Goal: Task Accomplishment & Management: Use online tool/utility

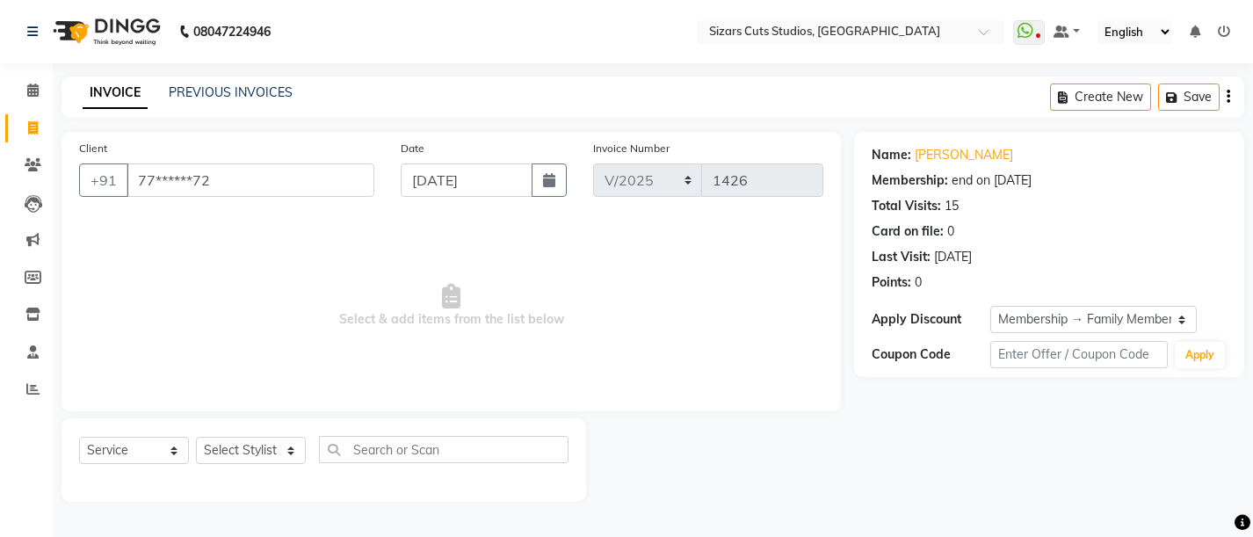
select select "service"
select select "1: Object"
select select "37989"
click at [196, 437] on select "Select Stylist Admin [PERSON_NAME] [PERSON_NAME] [PERSON_NAME] Priyanka [PERSON…" at bounding box center [251, 450] width 110 height 27
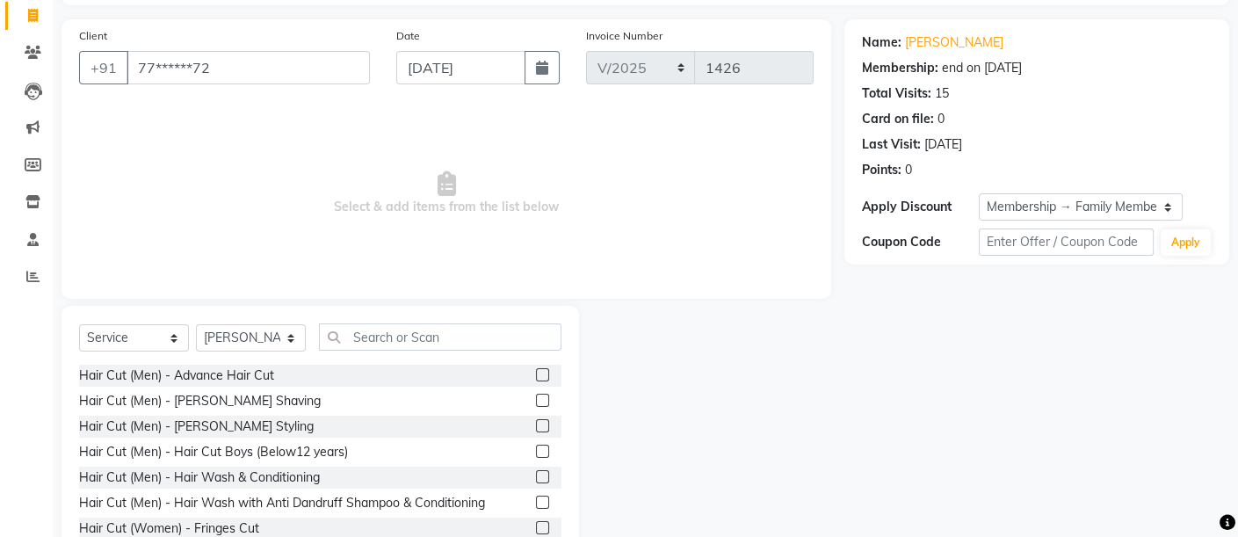
scroll to position [166, 0]
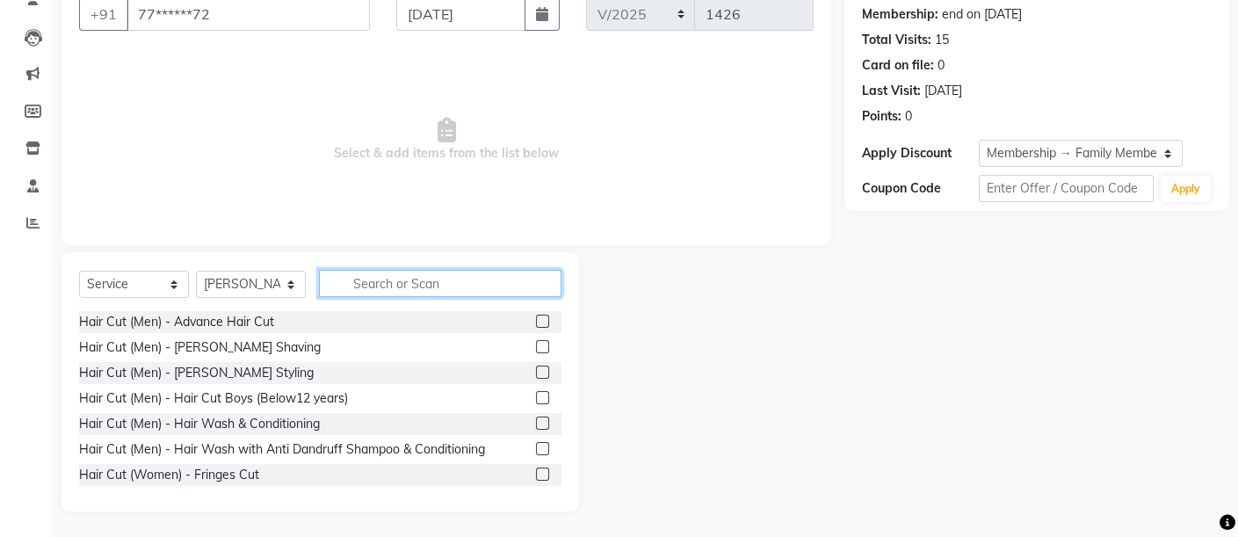
click at [440, 282] on input "text" at bounding box center [440, 283] width 242 height 27
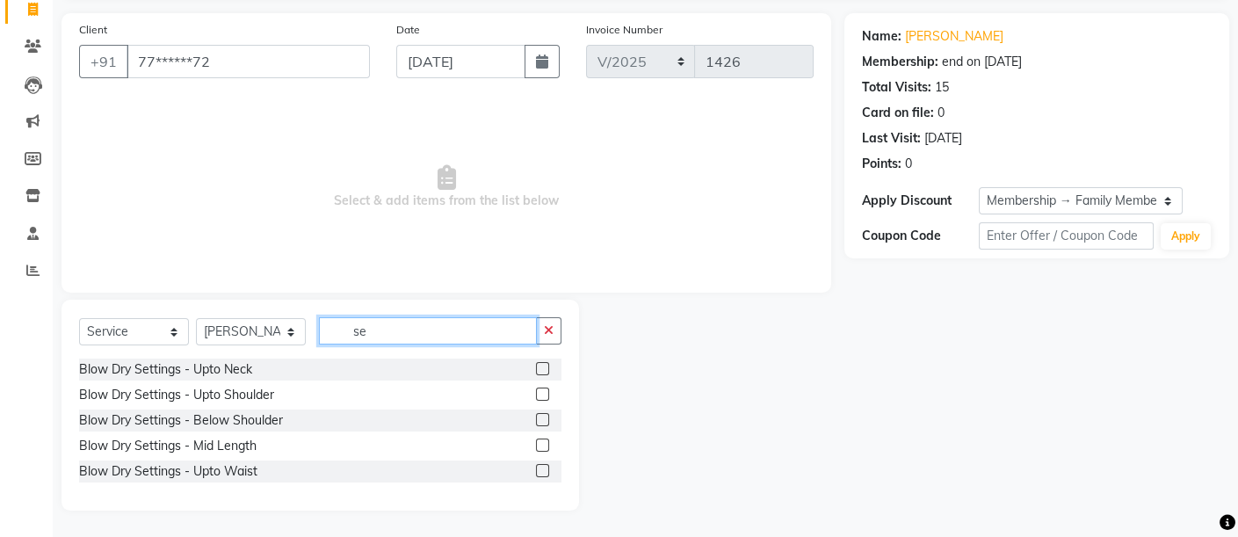
scroll to position [118, 0]
type input "sett"
click at [546, 420] on label at bounding box center [542, 420] width 13 height 13
click at [546, 420] on input "checkbox" at bounding box center [541, 421] width 11 height 11
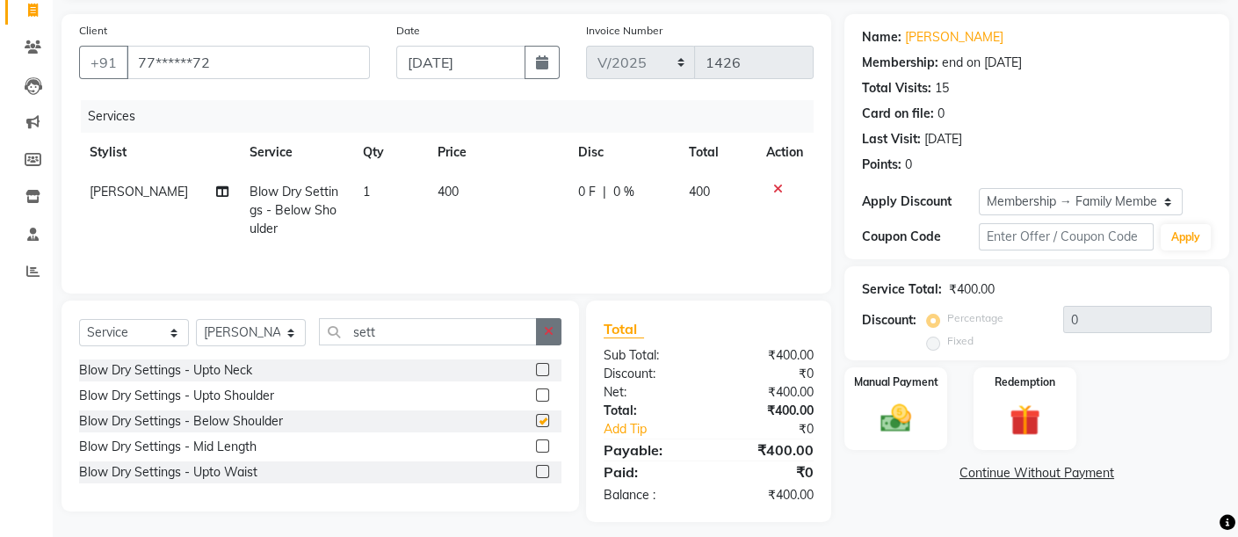
checkbox input "false"
click at [431, 179] on td "400" at bounding box center [497, 210] width 141 height 76
select select "37989"
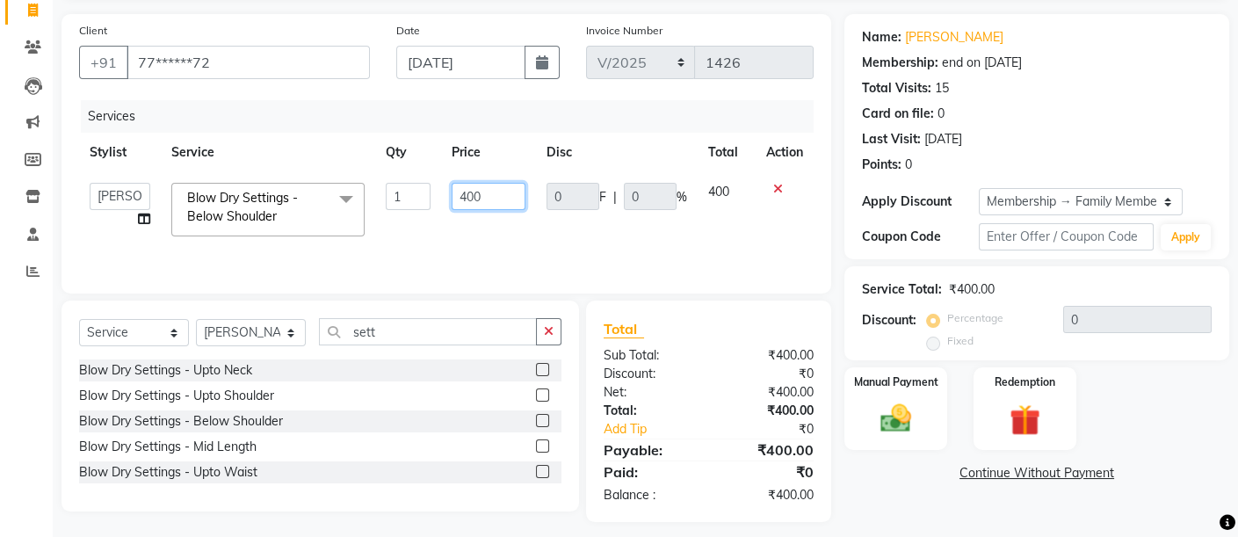
click at [467, 192] on input "400" at bounding box center [488, 196] width 73 height 27
type input "500"
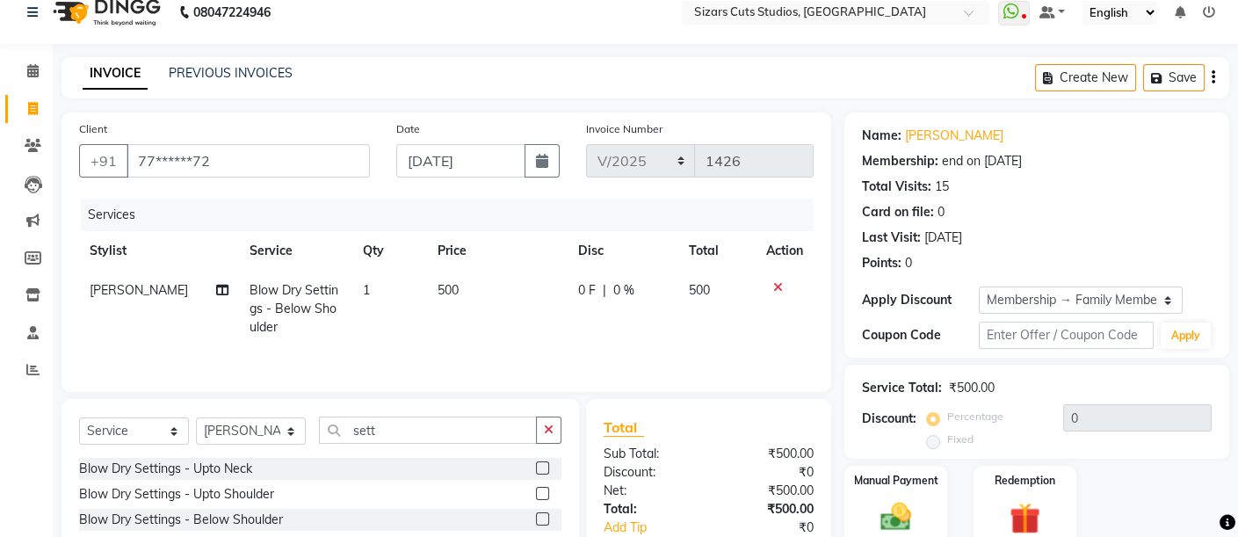
click at [580, 323] on td "0 F | 0 %" at bounding box center [623, 309] width 111 height 76
select select "37989"
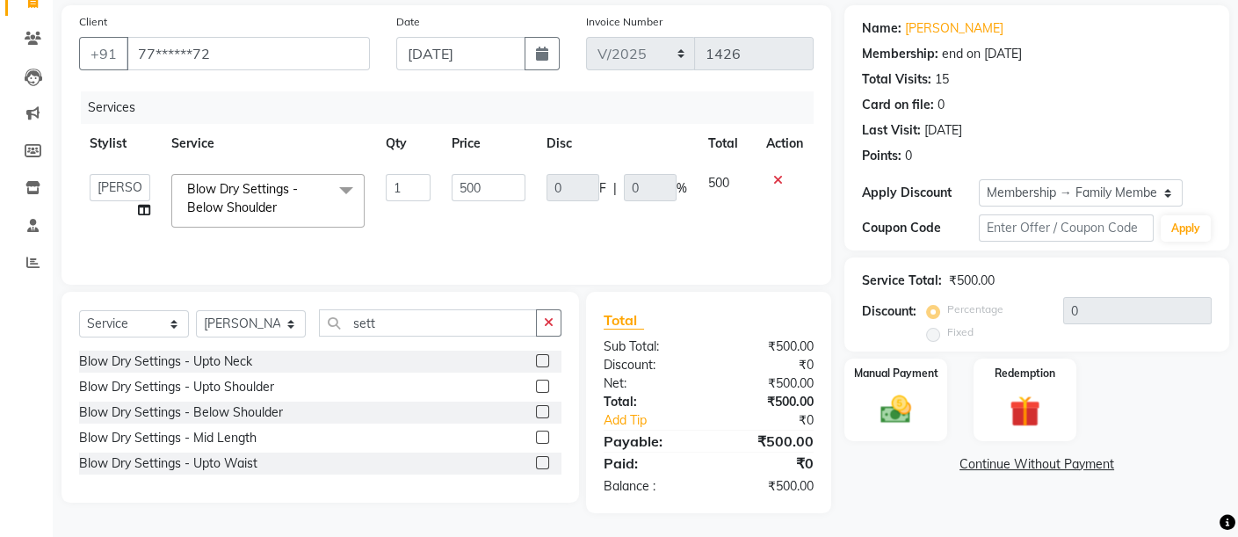
scroll to position [127, 0]
click at [892, 400] on img at bounding box center [895, 409] width 53 height 38
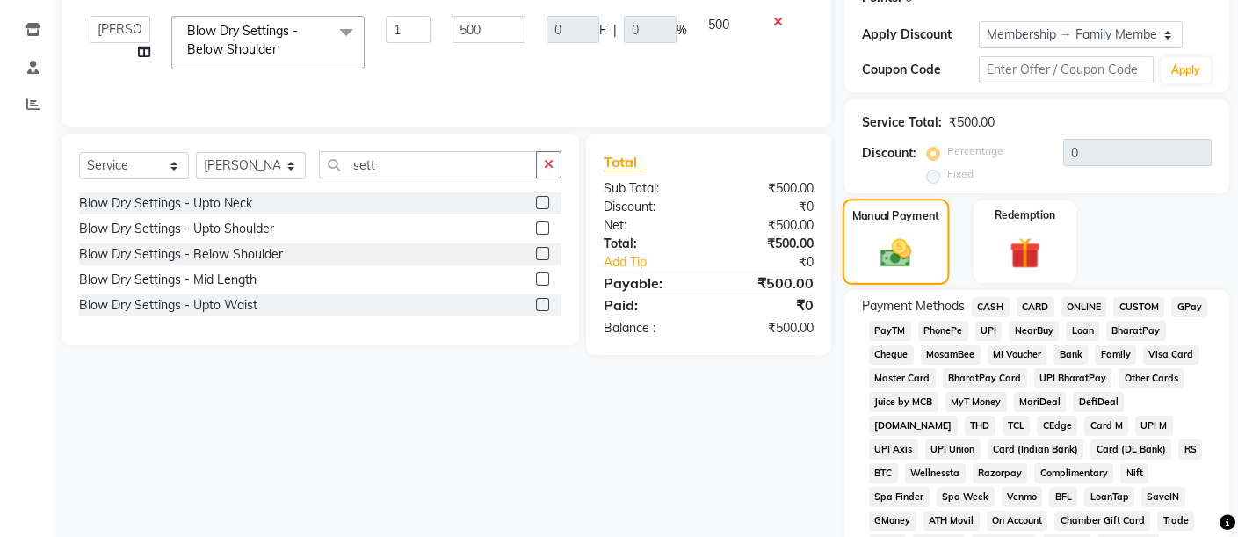
scroll to position [518, 0]
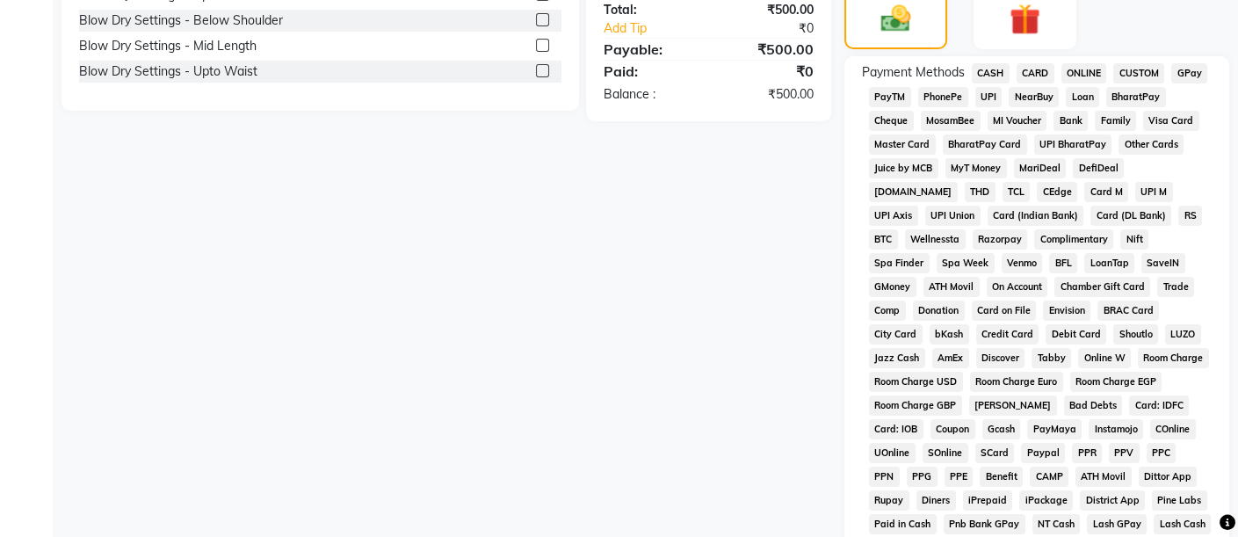
click at [998, 94] on span "UPI" at bounding box center [988, 97] width 27 height 20
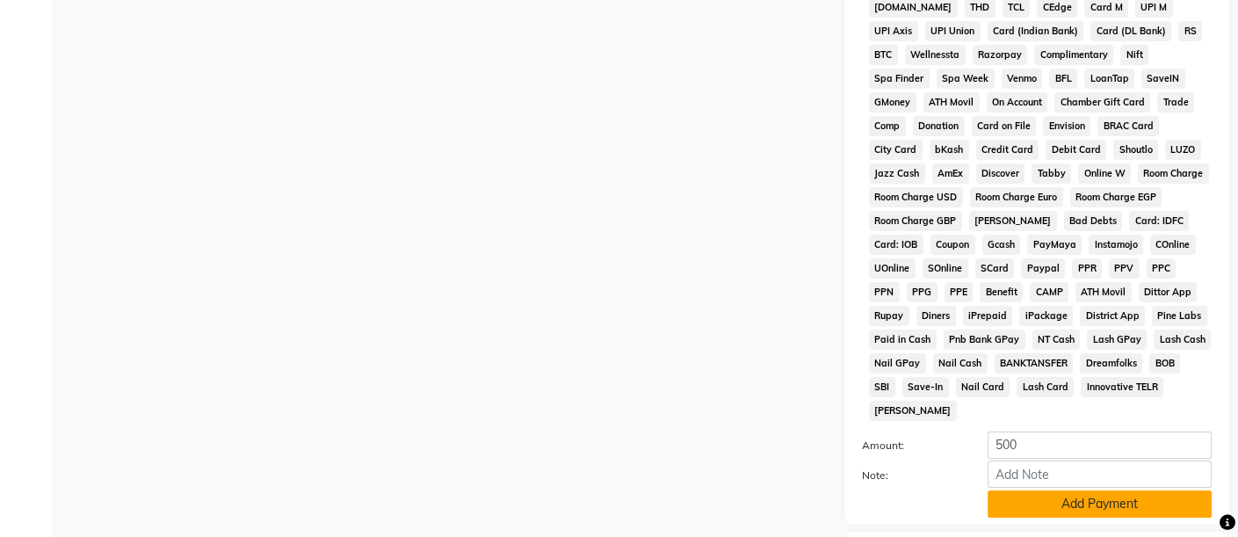
scroll to position [800, 0]
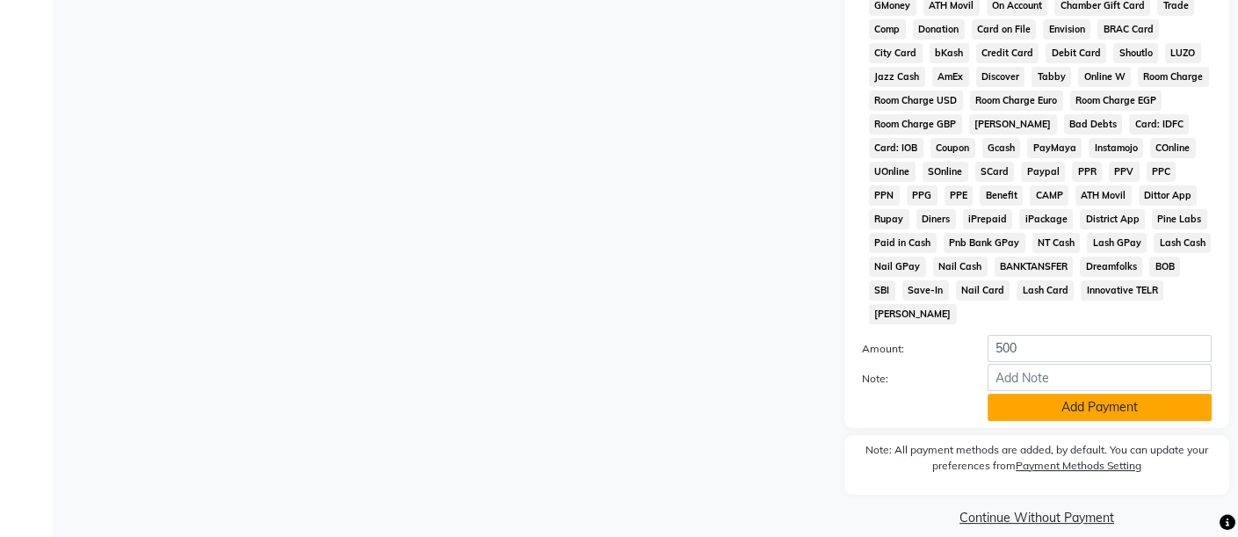
click at [1058, 397] on button "Add Payment" at bounding box center [1100, 407] width 224 height 27
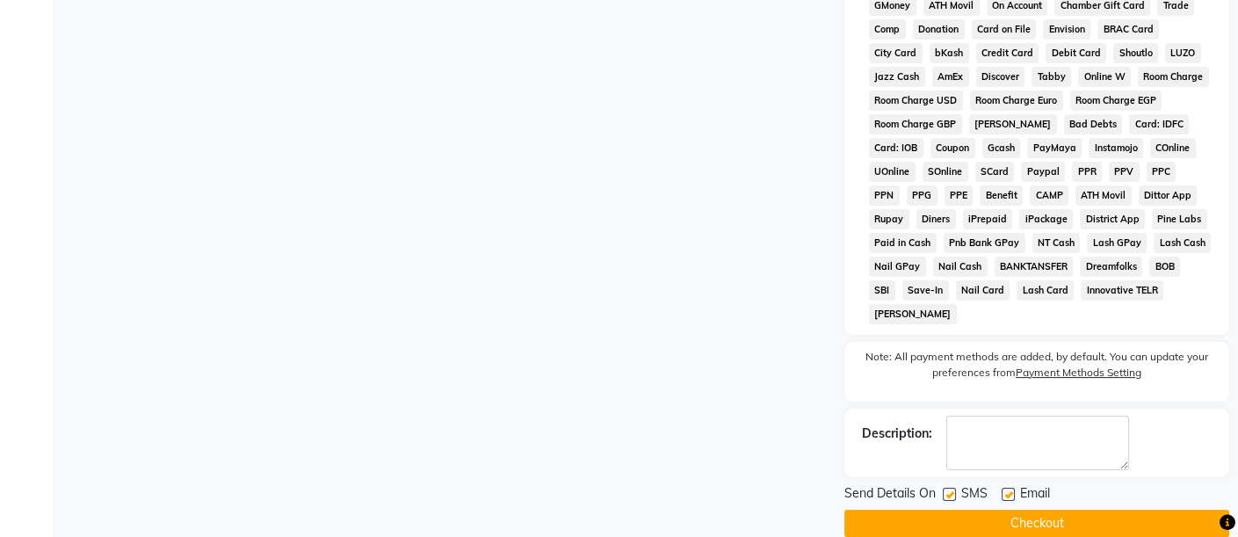
click at [1011, 488] on label at bounding box center [1008, 494] width 13 height 13
click at [1011, 489] on input "checkbox" at bounding box center [1007, 494] width 11 height 11
checkbox input "false"
click at [954, 488] on label at bounding box center [949, 494] width 13 height 13
click at [954, 489] on input "checkbox" at bounding box center [948, 494] width 11 height 11
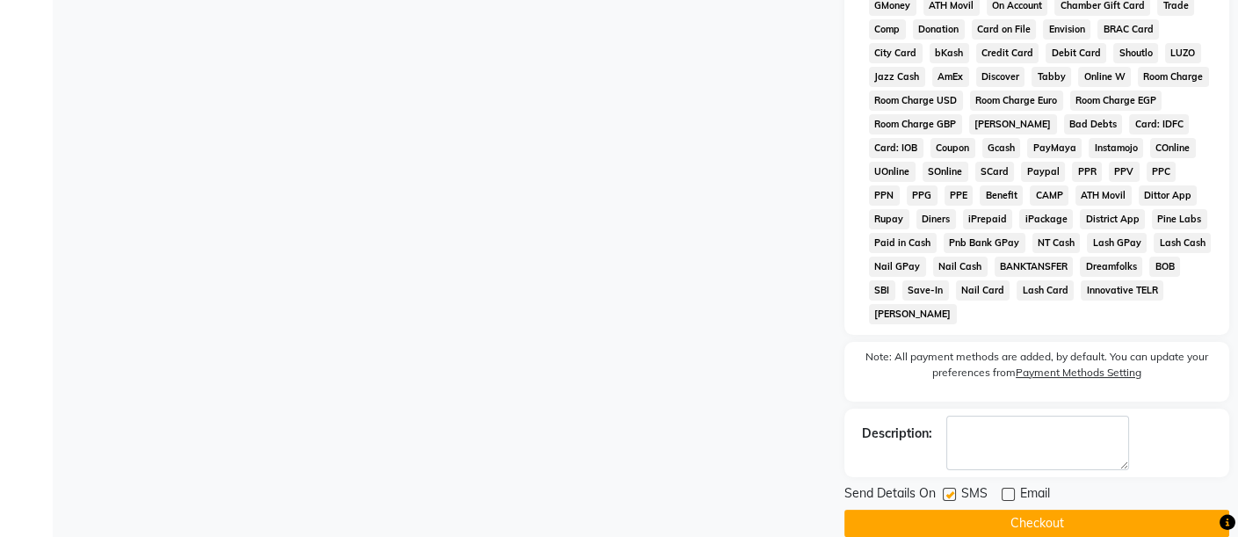
checkbox input "false"
click at [975, 510] on button "Checkout" at bounding box center [1036, 523] width 385 height 27
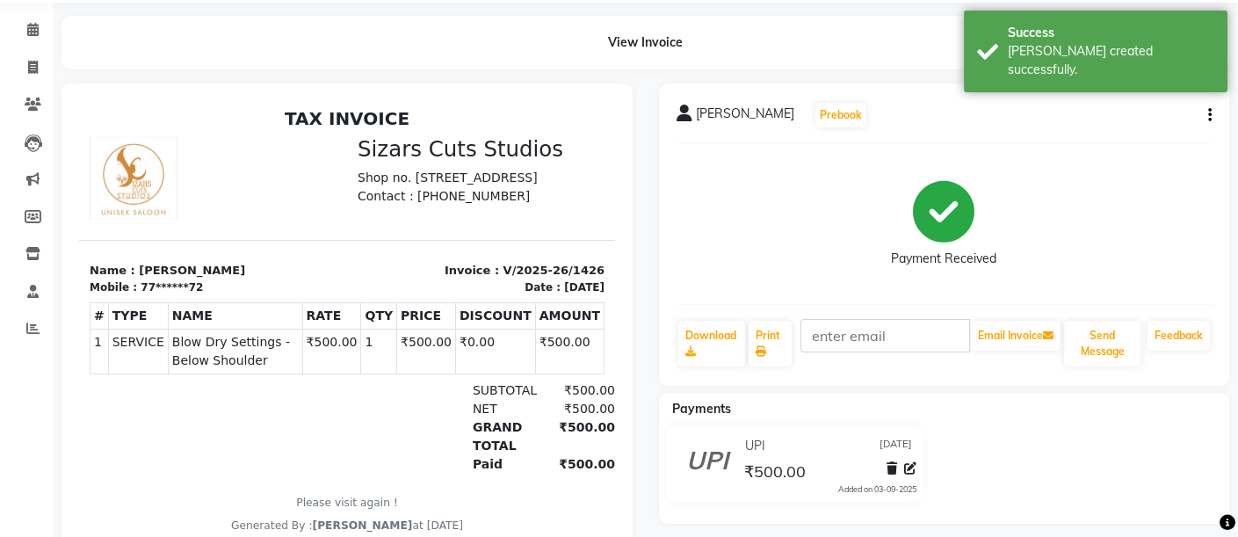
scroll to position [19, 0]
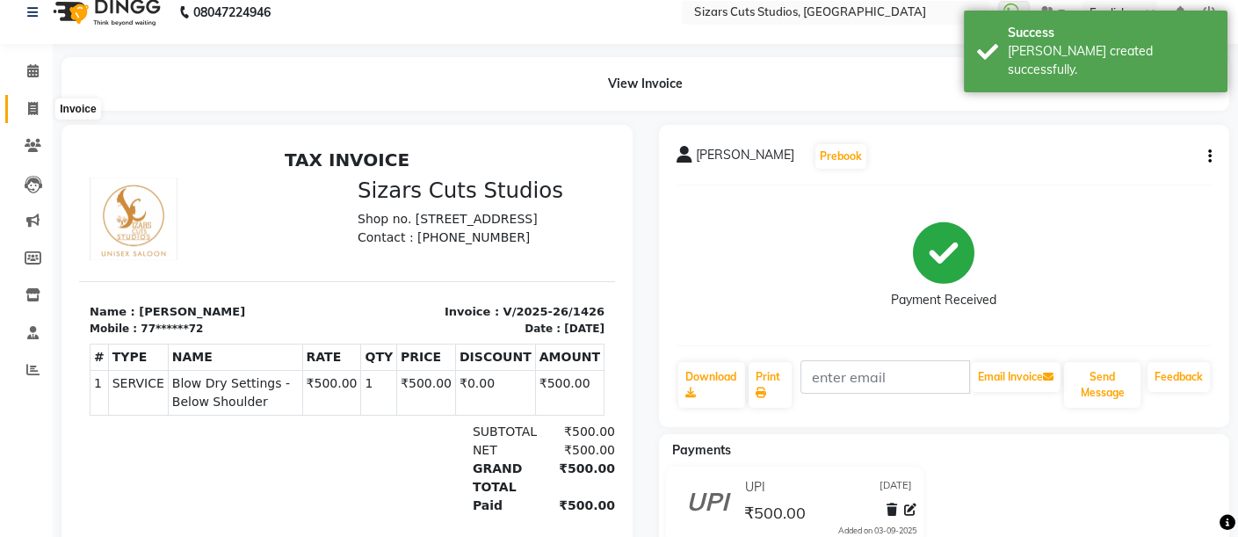
drag, startPoint x: 40, startPoint y: 109, endPoint x: 23, endPoint y: 57, distance: 54.7
click at [40, 109] on span at bounding box center [33, 109] width 31 height 20
select select "service"
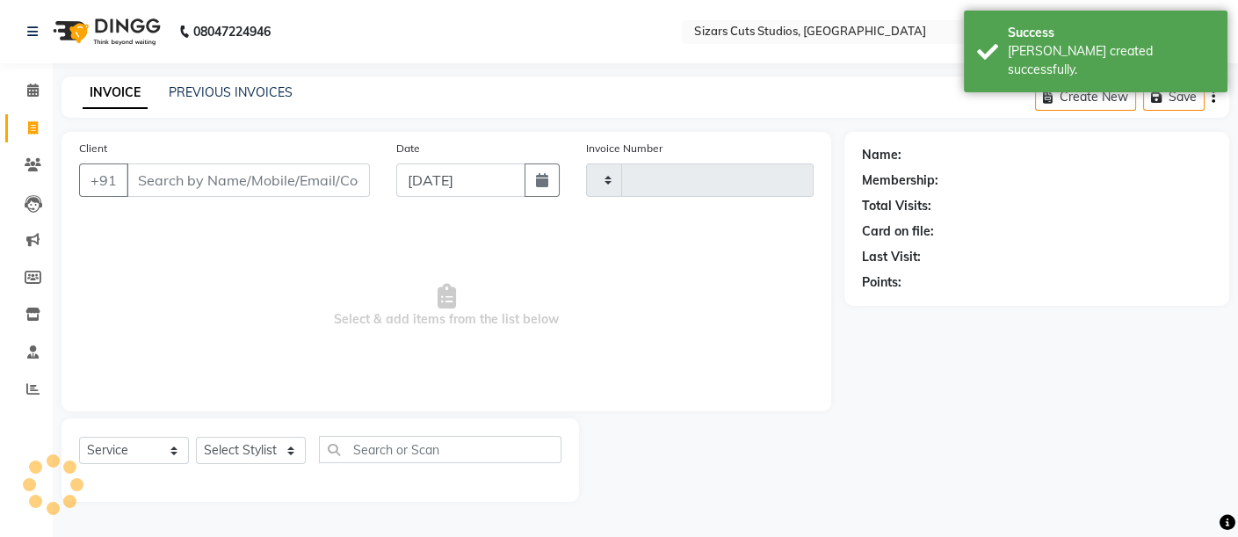
type input "1427"
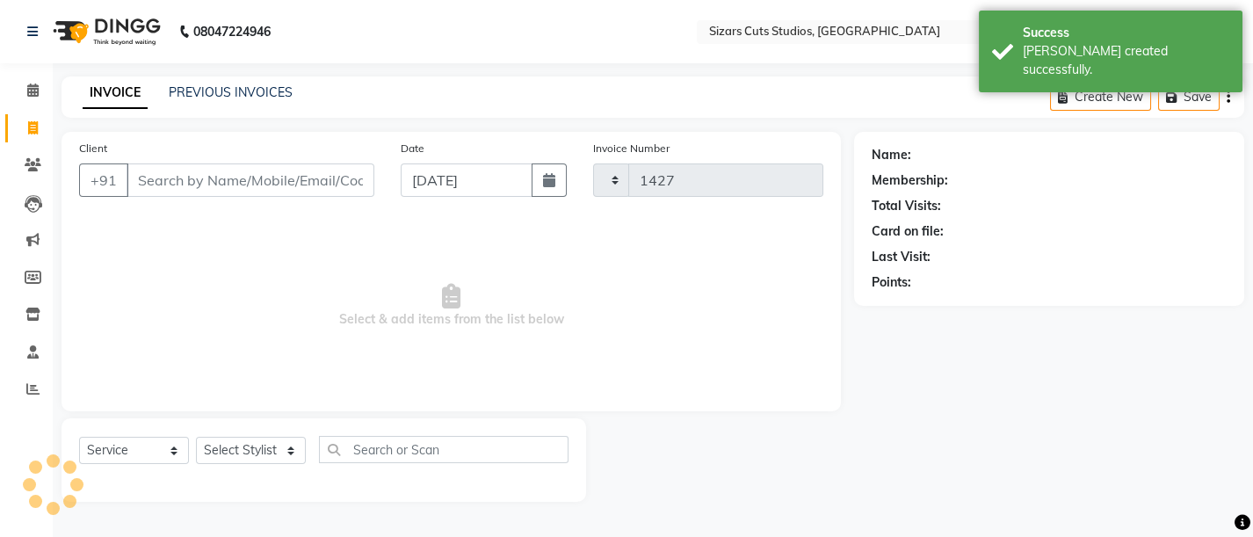
select select "5579"
